Goal: Use online tool/utility: Utilize a website feature to perform a specific function

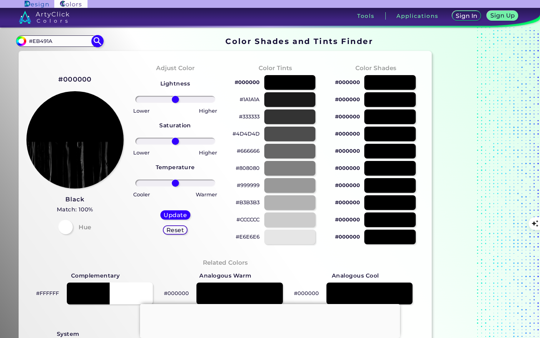
type input "#EB491A"
click at [94, 44] on img at bounding box center [97, 41] width 13 height 13
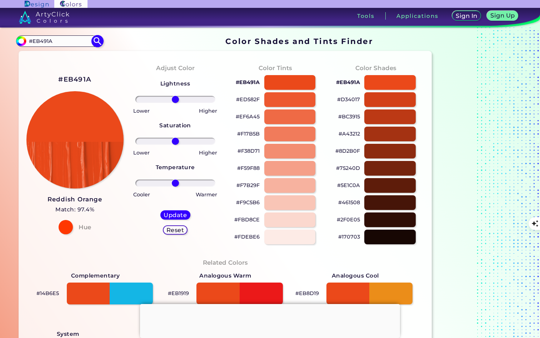
type input "#eb491a"
click at [70, 38] on input "#EB491A" at bounding box center [59, 41] width 66 height 10
drag, startPoint x: 67, startPoint y: 41, endPoint x: 24, endPoint y: 32, distance: 43.9
click at [24, 32] on div "Color Shades Finder #eb491a #EB491A Acadia ◉ Acid Green ◉ Aero Blue ◉ Alabaster…" at bounding box center [270, 292] width 540 height 528
paste input "14B6E5"
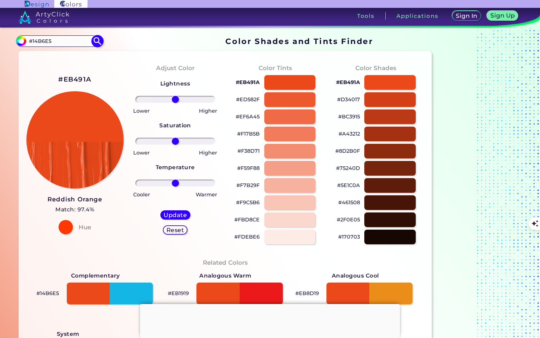
type input "#14B6E5"
click at [97, 44] on img at bounding box center [97, 41] width 13 height 13
type input "#14b6e5"
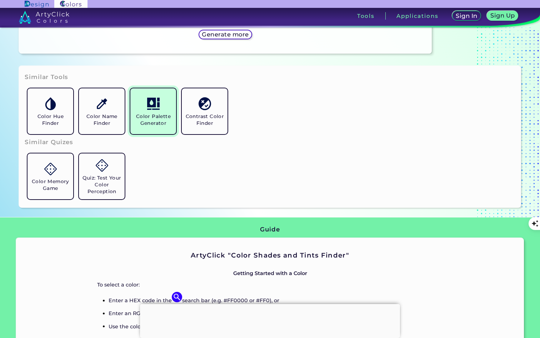
scroll to position [491, 0]
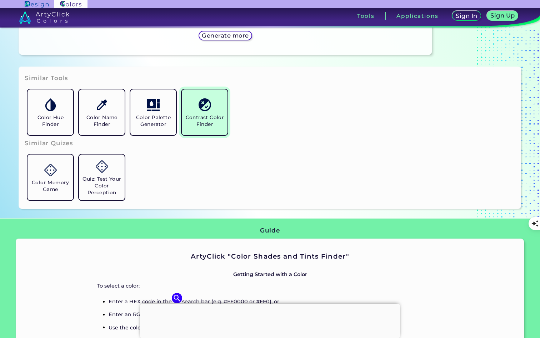
click at [203, 109] on img at bounding box center [205, 104] width 13 height 13
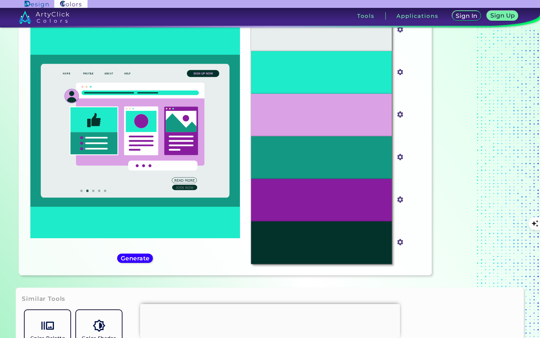
scroll to position [54, 0]
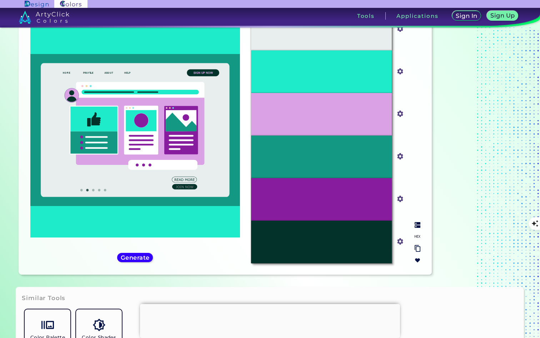
click at [320, 233] on div "#03322A" at bounding box center [321, 241] width 140 height 43
click at [401, 242] on input "#03322a" at bounding box center [398, 240] width 9 height 9
click at [404, 241] on img at bounding box center [400, 240] width 9 height 9
click at [401, 241] on input "#03322a" at bounding box center [398, 240] width 9 height 9
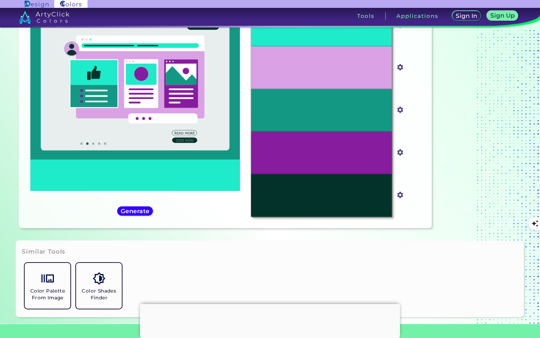
type input "#000000"
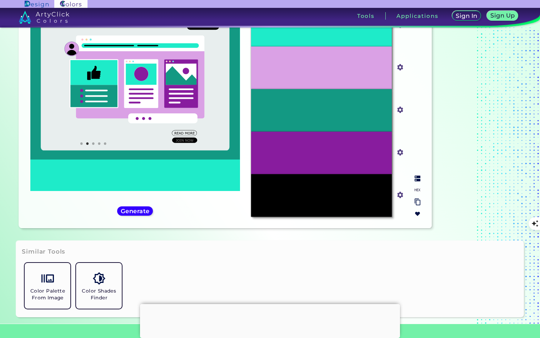
click at [400, 193] on input "#000000" at bounding box center [398, 193] width 9 height 9
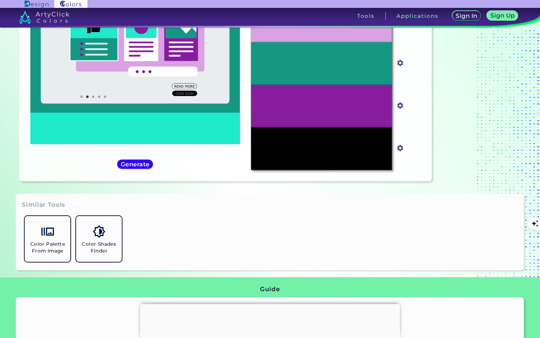
type input "#eb491a"
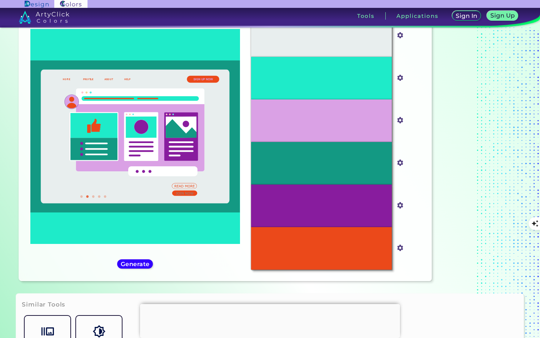
scroll to position [50, 0]
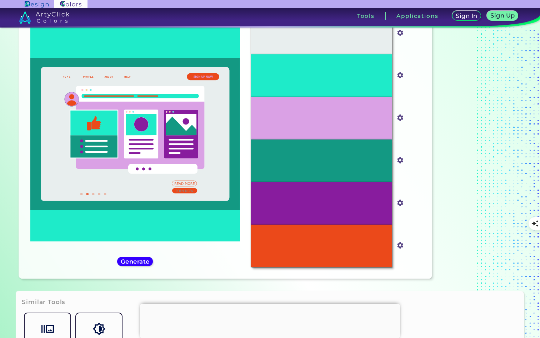
click at [128, 266] on div "#1eebc9" at bounding box center [135, 139] width 221 height 266
click at [128, 264] on h5 "Generate" at bounding box center [135, 260] width 26 height 5
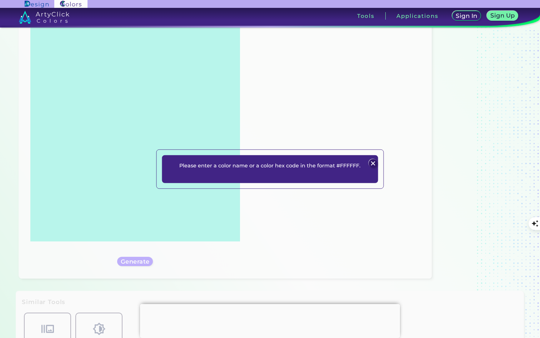
click at [373, 162] on img at bounding box center [373, 163] width 9 height 9
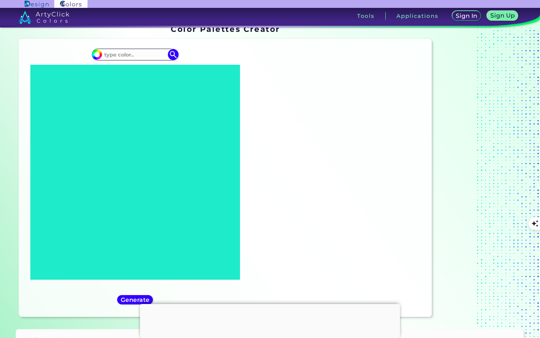
scroll to position [0, 0]
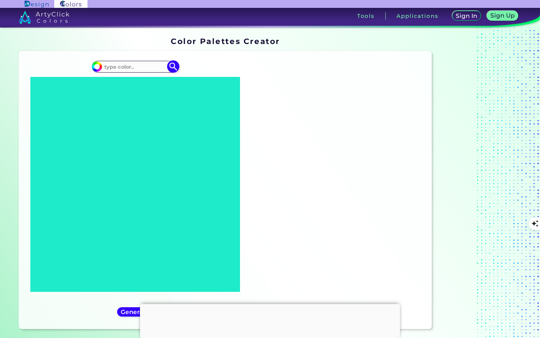
click at [130, 68] on input at bounding box center [135, 67] width 66 height 10
paste input "#EB491A"
type input "#EB491A"
click at [175, 68] on img at bounding box center [173, 66] width 13 height 13
type input "#eb491a"
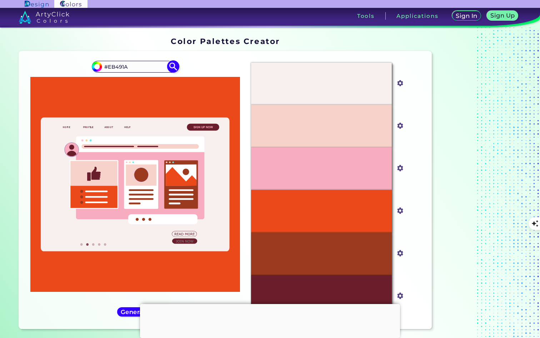
click at [127, 68] on input "#EB491A" at bounding box center [135, 67] width 66 height 10
drag, startPoint x: 128, startPoint y: 66, endPoint x: 97, endPoint y: 63, distance: 31.3
click at [97, 63] on div "#eb491a #EB491A" at bounding box center [135, 66] width 86 height 11
paste input "14B6E5"
type input "#14B6E5"
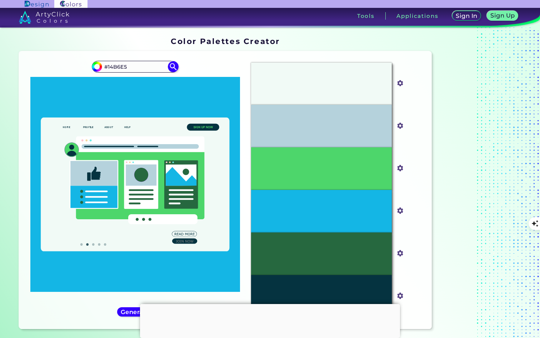
drag, startPoint x: 133, startPoint y: 67, endPoint x: 79, endPoint y: 54, distance: 55.8
click at [79, 54] on div "Oops - something went wrong. Please try again. #F1FAF6 #f1faf6 #B5D2DC #b5d2dc …" at bounding box center [225, 190] width 413 height 278
type input "#14b6e5"
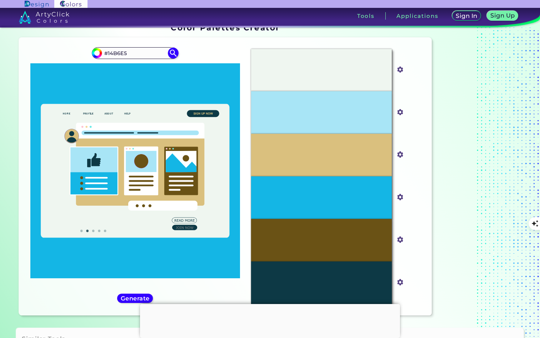
scroll to position [20, 0]
